Goal: Information Seeking & Learning: Learn about a topic

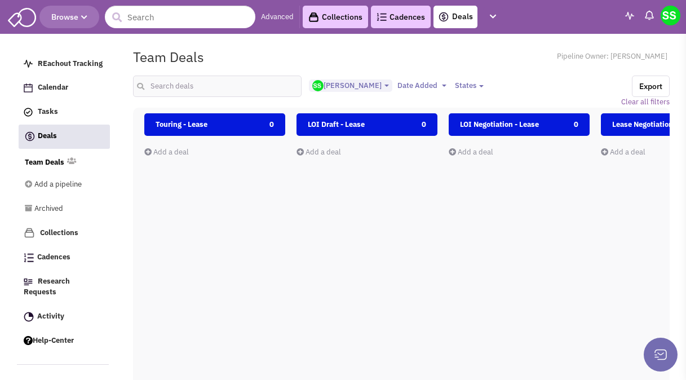
select select "2021"
select select
click at [81, 17] on span "Browse" at bounding box center [69, 17] width 36 height 10
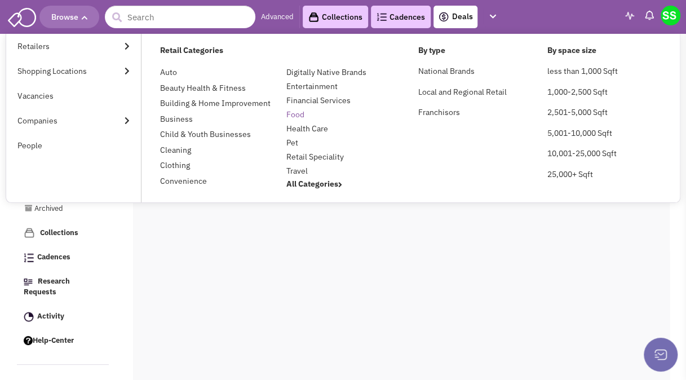
click at [294, 117] on link "Food" at bounding box center [295, 114] width 18 height 10
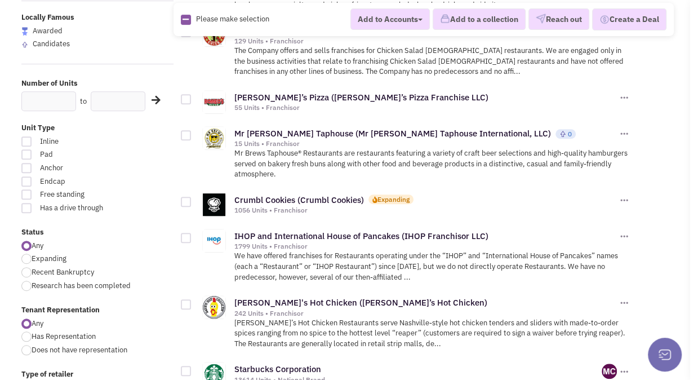
scroll to position [338, 0]
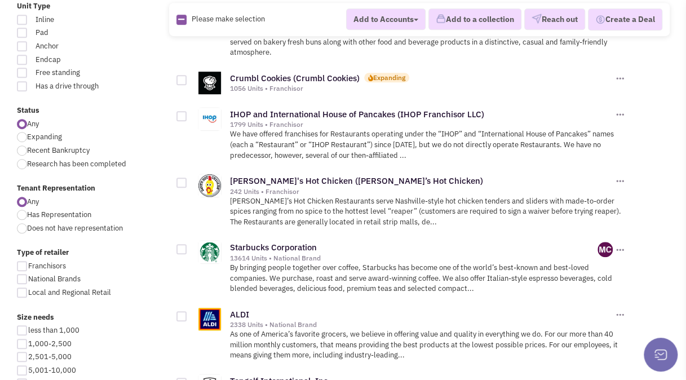
click at [179, 177] on div at bounding box center [181, 182] width 10 height 10
click at [188, 180] on input "checkbox" at bounding box center [191, 183] width 7 height 7
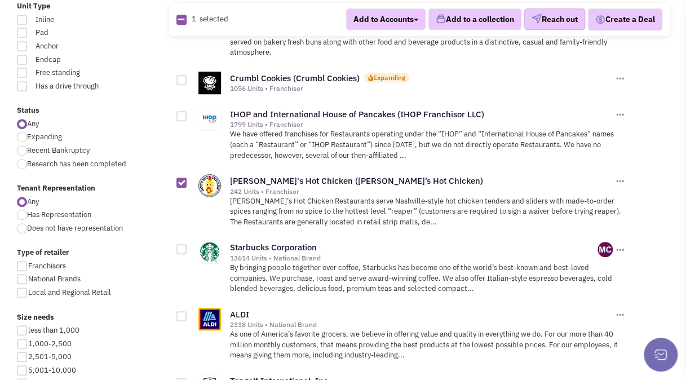
click at [553, 24] on button "Reach out" at bounding box center [554, 19] width 61 height 21
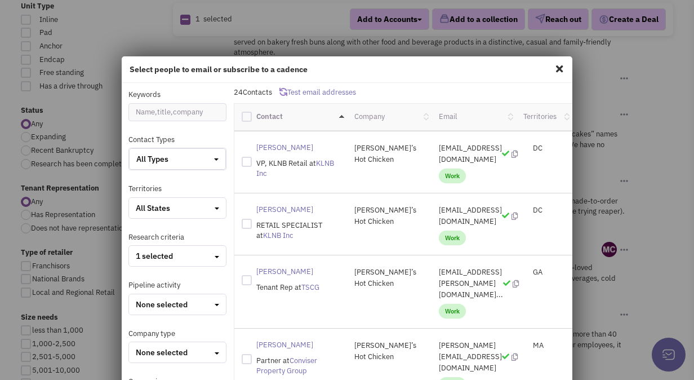
scroll to position [543, 0]
click at [205, 207] on div "All States" at bounding box center [178, 207] width 84 height 11
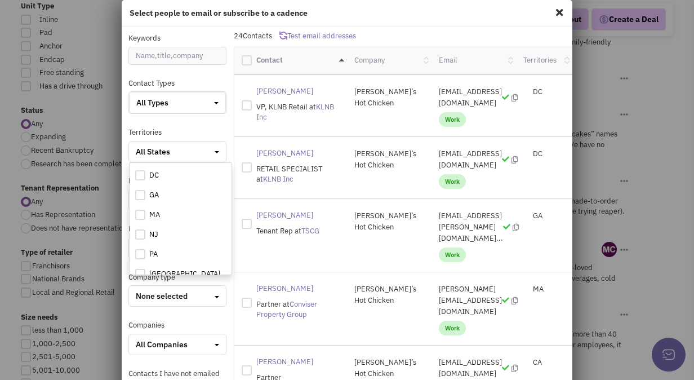
scroll to position [65, 0]
click at [206, 128] on div "Territories All States AZ" at bounding box center [177, 144] width 113 height 35
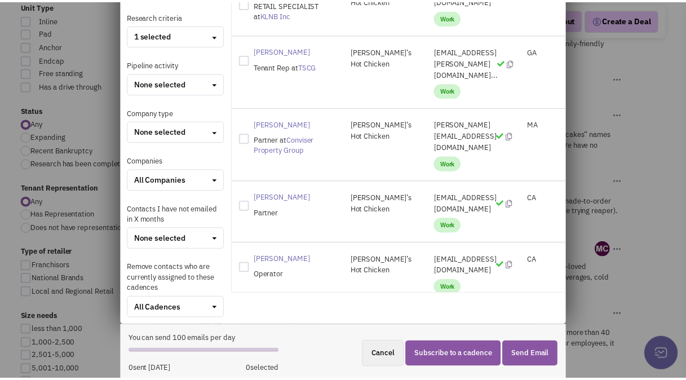
scroll to position [0, 0]
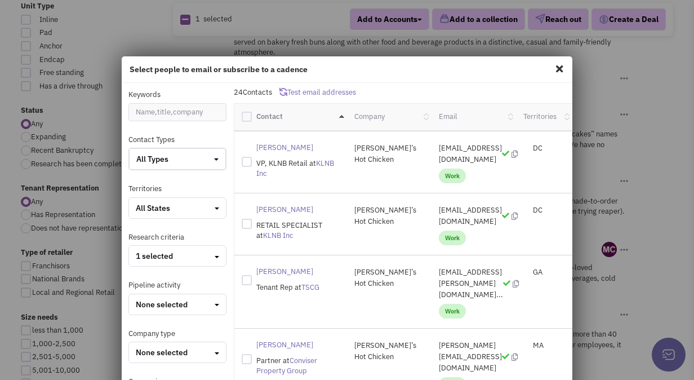
click at [556, 64] on span at bounding box center [559, 69] width 15 height 18
checkbox input "false"
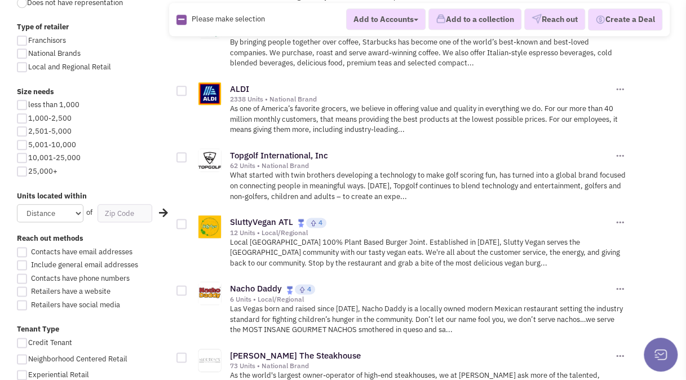
scroll to position [507, 0]
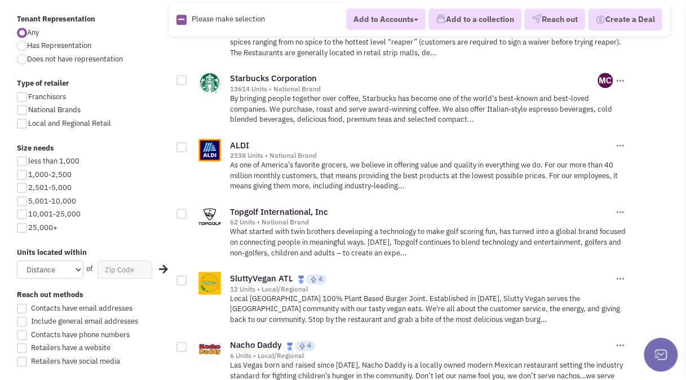
click at [183, 142] on div at bounding box center [181, 147] width 10 height 10
click at [188, 144] on input "checkbox" at bounding box center [191, 147] width 7 height 7
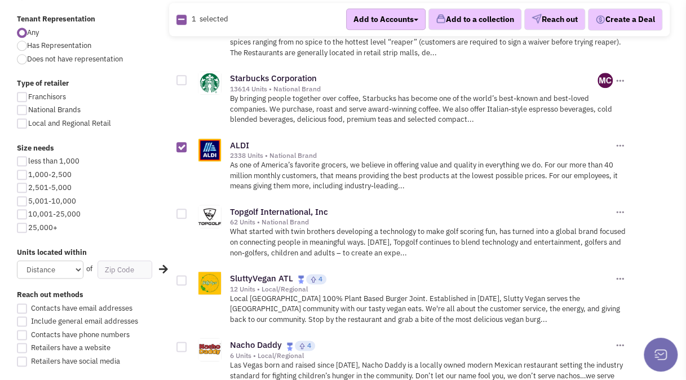
click at [384, 20] on button "Add to Accounts" at bounding box center [385, 18] width 79 height 21
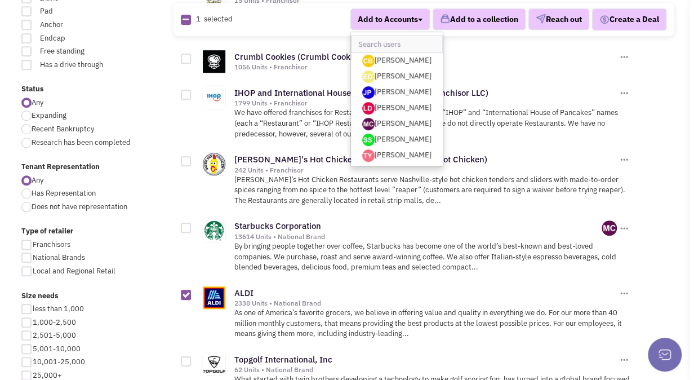
scroll to position [338, 0]
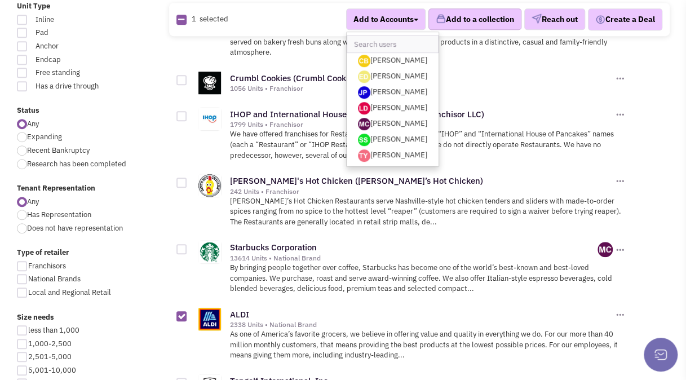
click at [452, 23] on button "Add to a collection" at bounding box center [474, 19] width 93 height 21
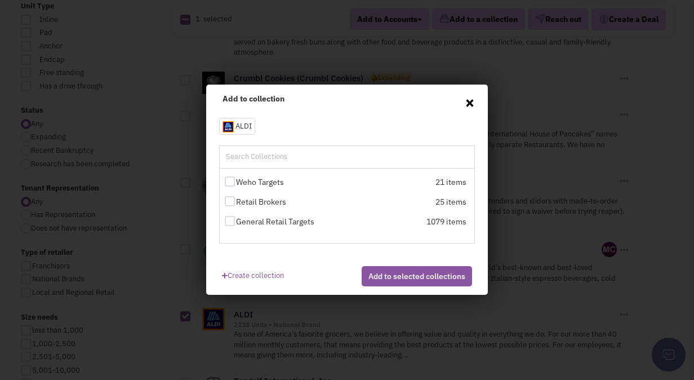
click at [471, 102] on span "×" at bounding box center [470, 102] width 10 height 17
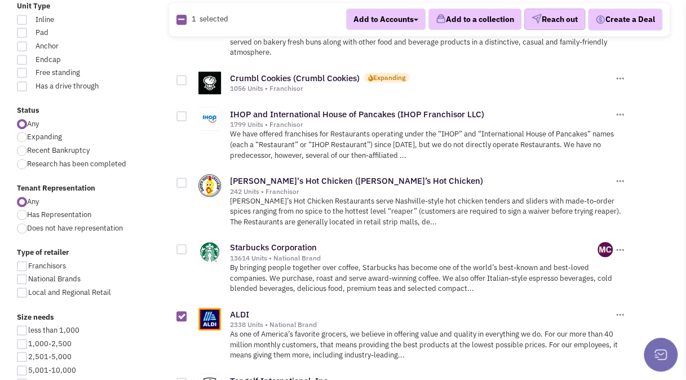
click at [548, 22] on button "Reach out" at bounding box center [554, 19] width 61 height 21
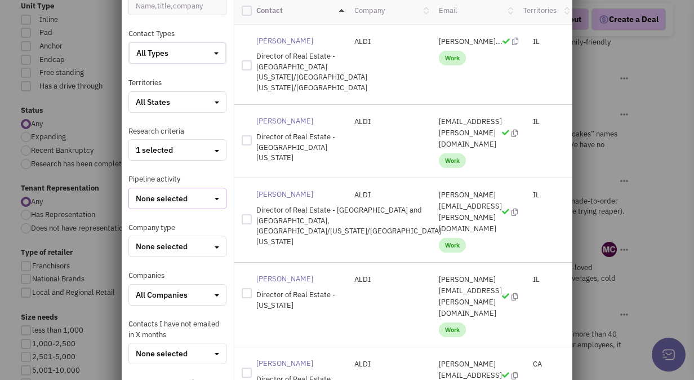
scroll to position [113, 0]
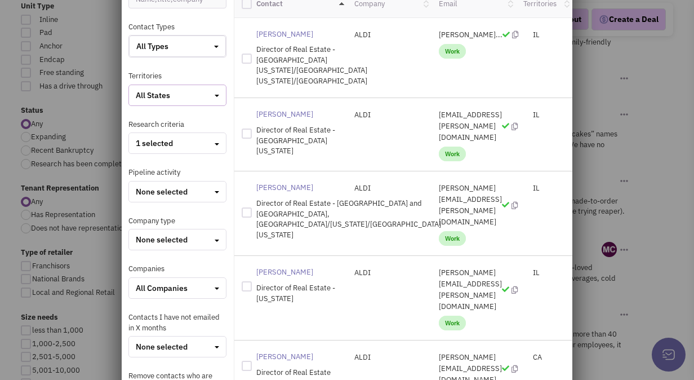
click at [201, 91] on div "All States" at bounding box center [178, 95] width 84 height 11
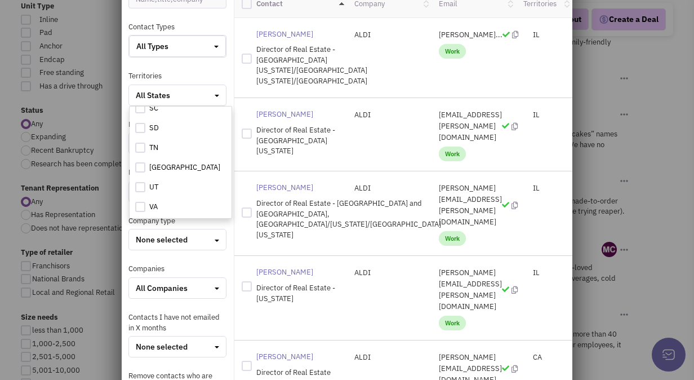
scroll to position [801, 0]
click at [141, 159] on div at bounding box center [140, 162] width 10 height 10
click at [146, 159] on input "checkbox" at bounding box center [149, 162] width 7 height 7
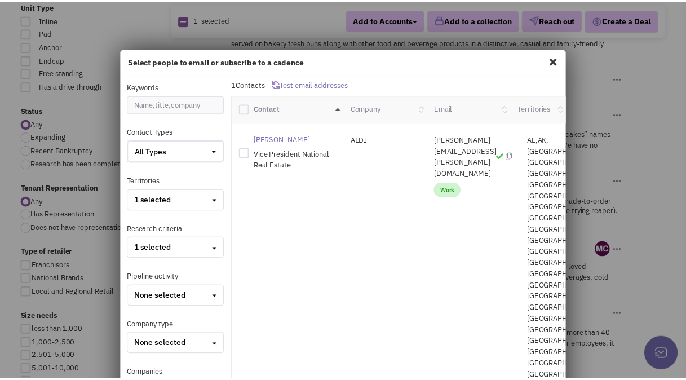
scroll to position [0, 0]
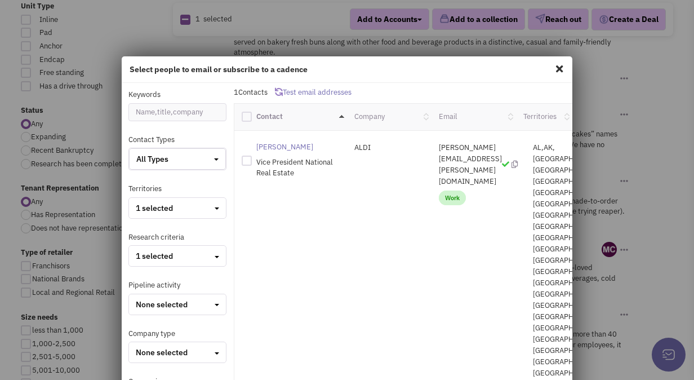
click at [553, 66] on span at bounding box center [559, 69] width 15 height 18
checkbox input "false"
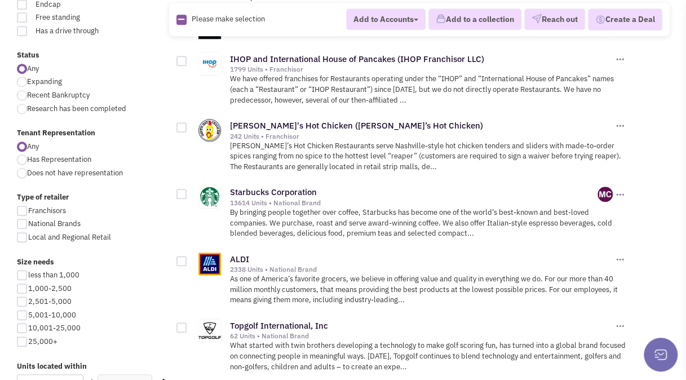
scroll to position [451, 0]
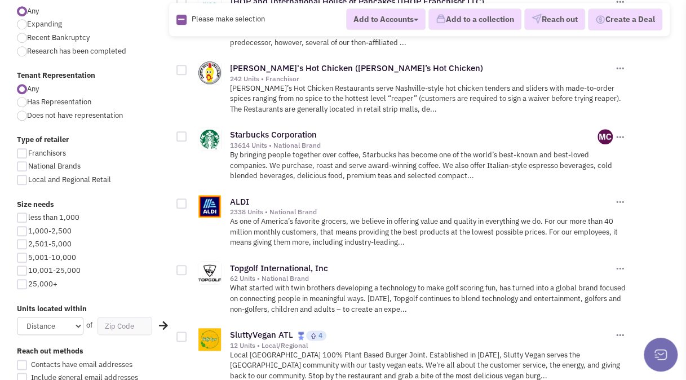
click at [24, 166] on div at bounding box center [22, 166] width 10 height 10
click at [28, 166] on input "National Brands" at bounding box center [31, 166] width 7 height 7
checkbox input "true"
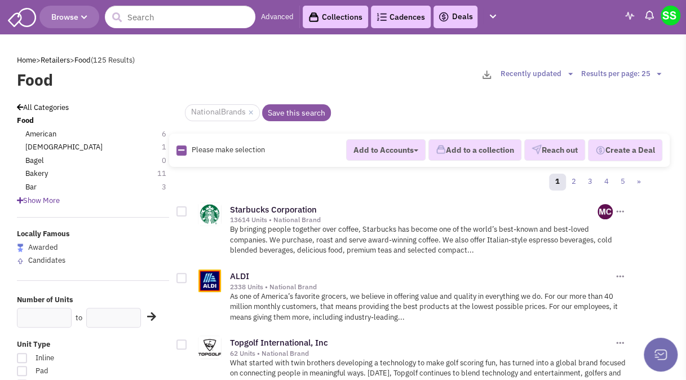
click at [322, 16] on link "Collections" at bounding box center [335, 17] width 65 height 23
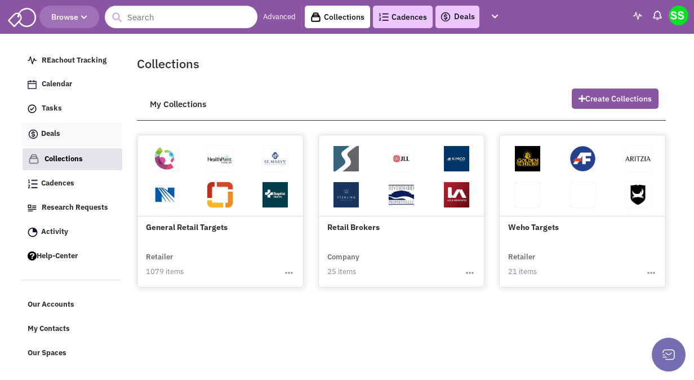
click at [59, 133] on link "Deals" at bounding box center [72, 134] width 100 height 24
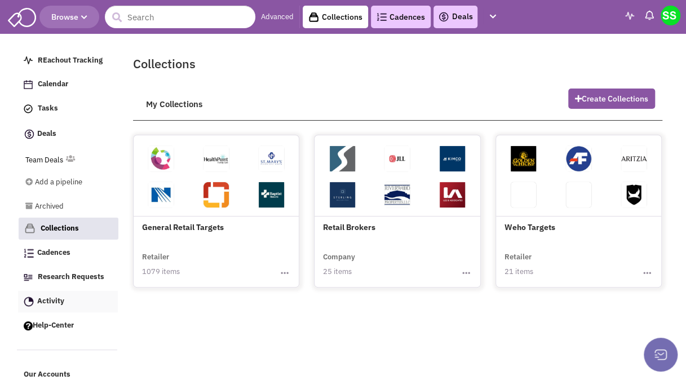
click at [55, 304] on span "Activity" at bounding box center [50, 301] width 27 height 10
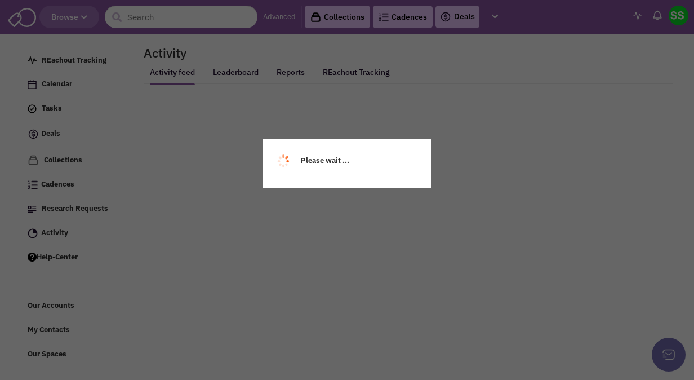
select select
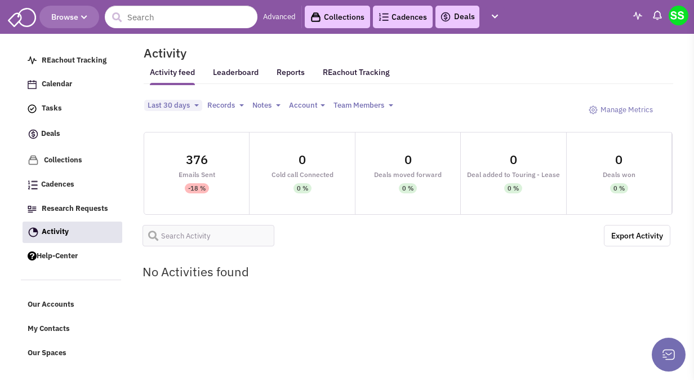
select select
click at [83, 14] on span "Browse" at bounding box center [69, 17] width 36 height 10
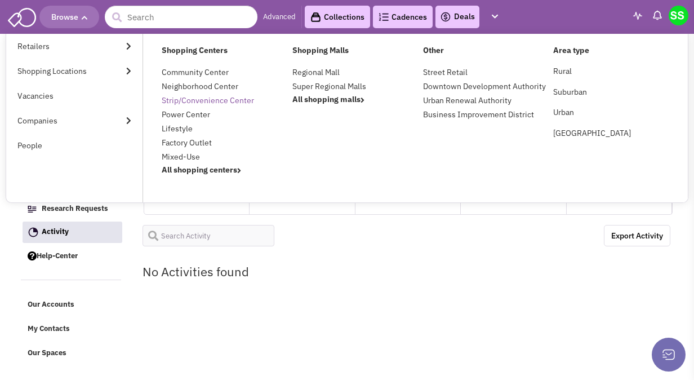
click at [197, 104] on link "Strip/Convenience Center" at bounding box center [208, 100] width 92 height 10
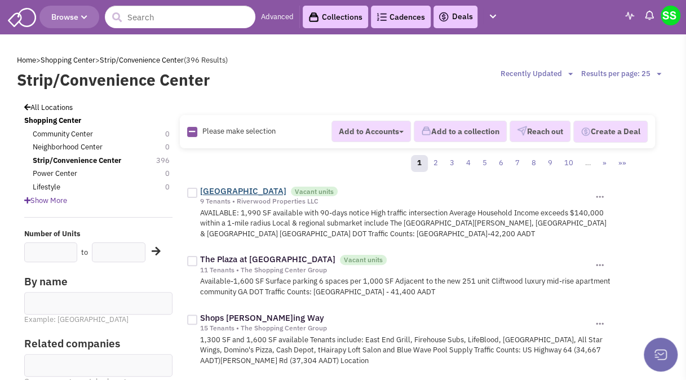
click at [228, 188] on link "[GEOGRAPHIC_DATA]" at bounding box center [243, 190] width 86 height 11
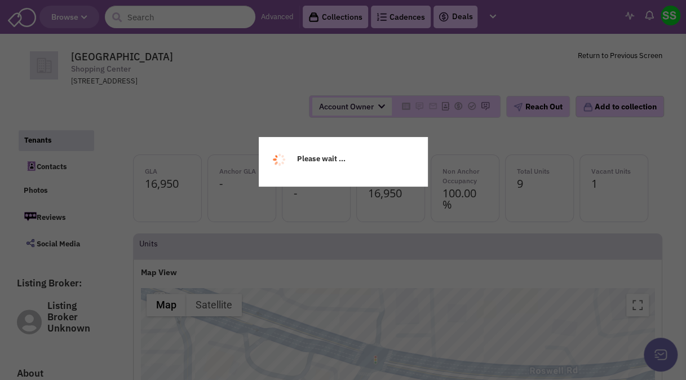
select select
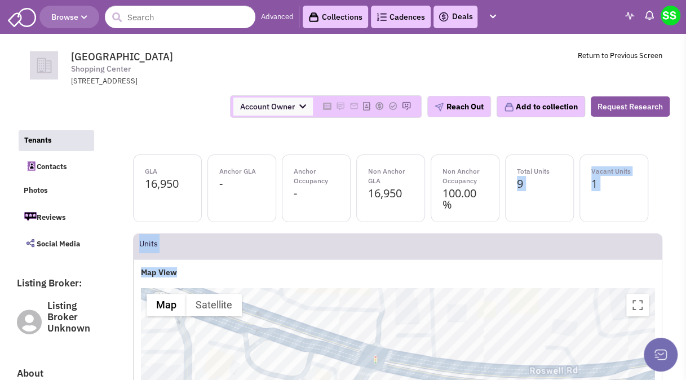
drag, startPoint x: 490, startPoint y: 263, endPoint x: 508, endPoint y: 201, distance: 64.7
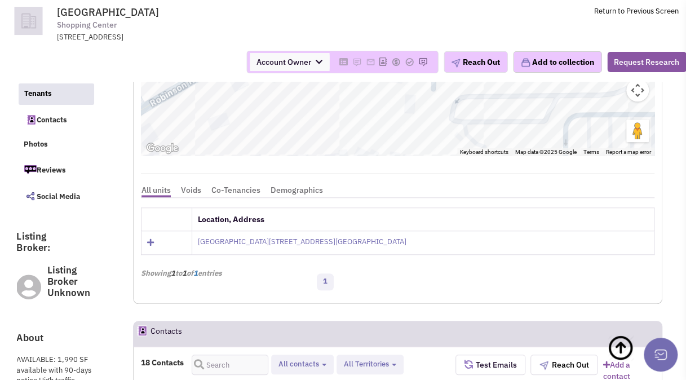
click at [442, 27] on td "[GEOGRAPHIC_DATA] [STREET_ADDRESS] Return to Previous Screen" at bounding box center [367, 21] width 621 height 42
